Goal: Transaction & Acquisition: Purchase product/service

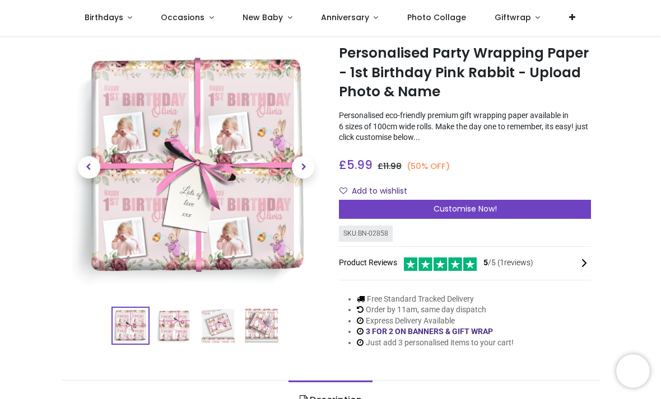
scroll to position [25, 0]
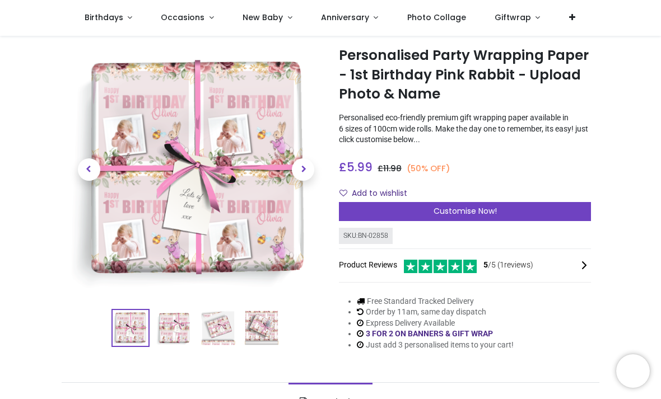
click at [104, 19] on span "Birthdays" at bounding box center [104, 17] width 39 height 11
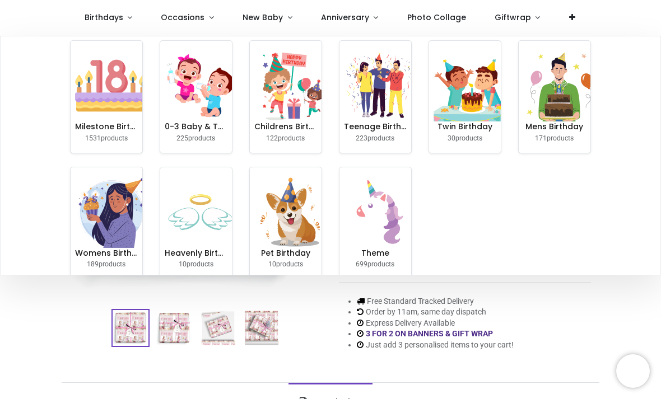
scroll to position [9, 0]
click at [390, 202] on img at bounding box center [380, 213] width 72 height 72
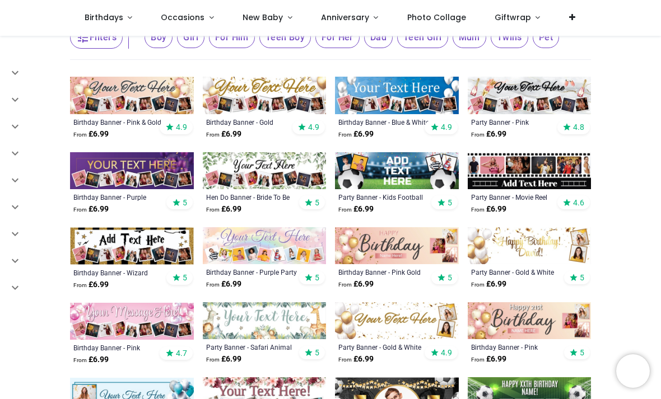
scroll to position [196, 0]
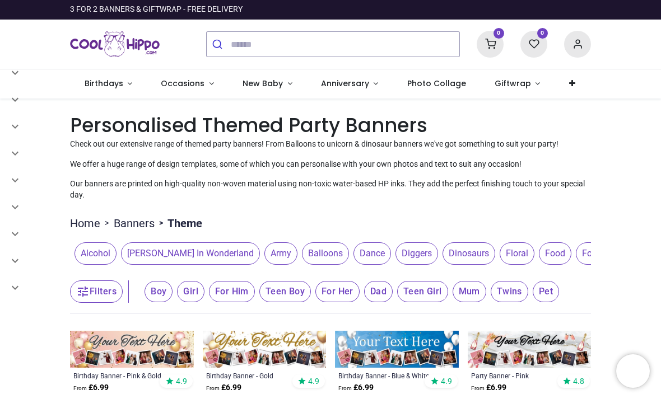
click at [120, 78] on span "Birthdays" at bounding box center [104, 83] width 39 height 11
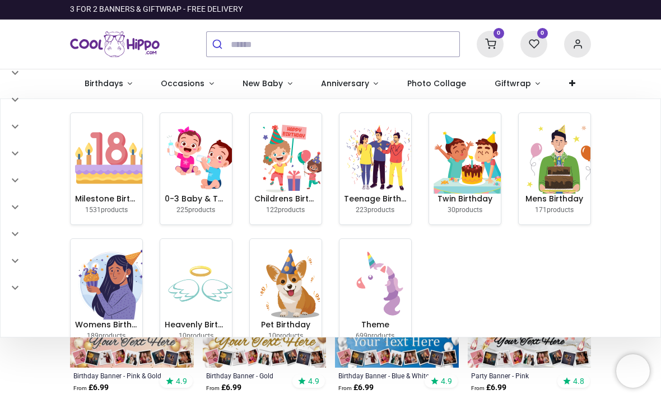
click at [292, 165] on img at bounding box center [290, 158] width 72 height 72
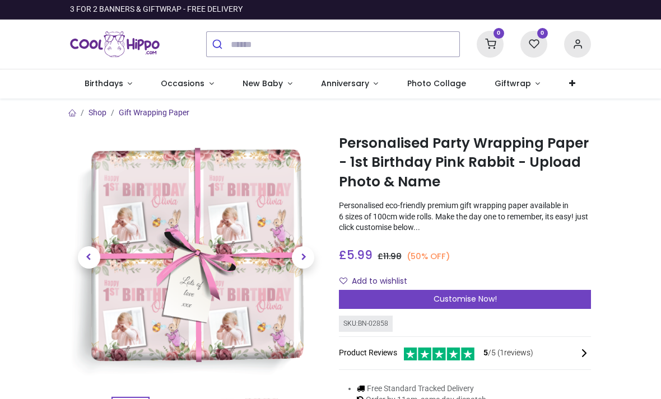
click at [571, 1] on div at bounding box center [473, 9] width 252 height 19
